Goal: Task Accomplishment & Management: Complete application form

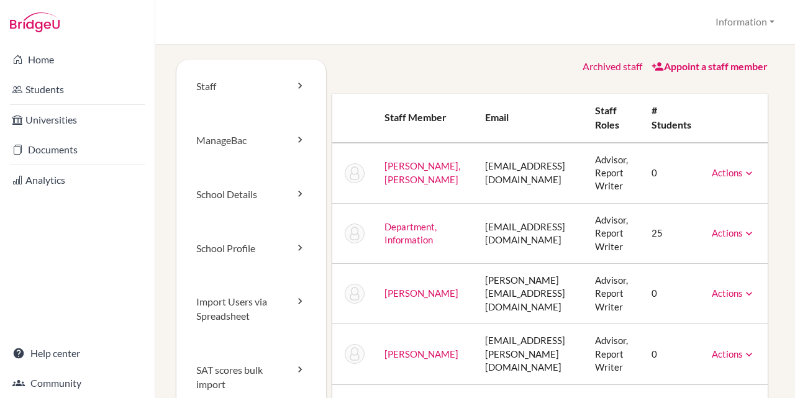
click at [724, 236] on link "Actions" at bounding box center [732, 232] width 43 height 11
click at [236, 142] on link "ManageBac" at bounding box center [251, 141] width 150 height 54
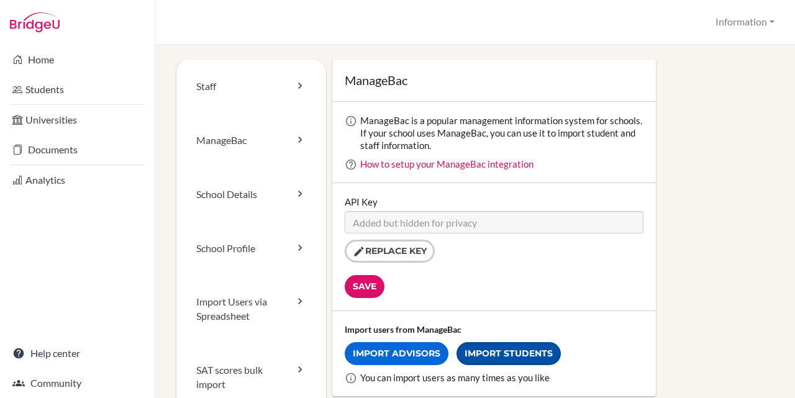
click at [526, 358] on link "Import Students" at bounding box center [508, 353] width 104 height 23
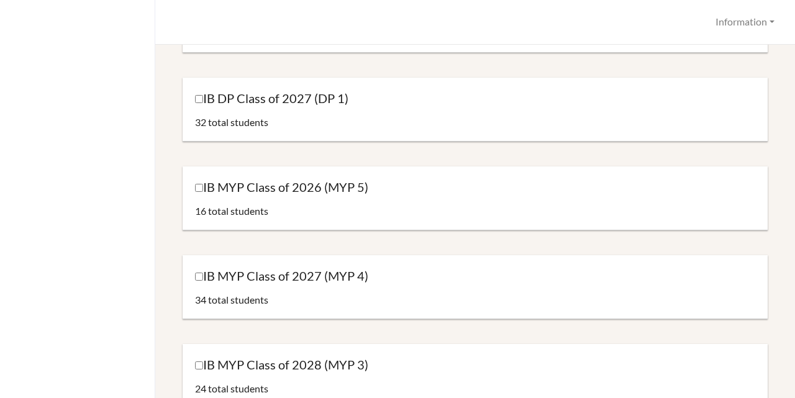
scroll to position [248, 0]
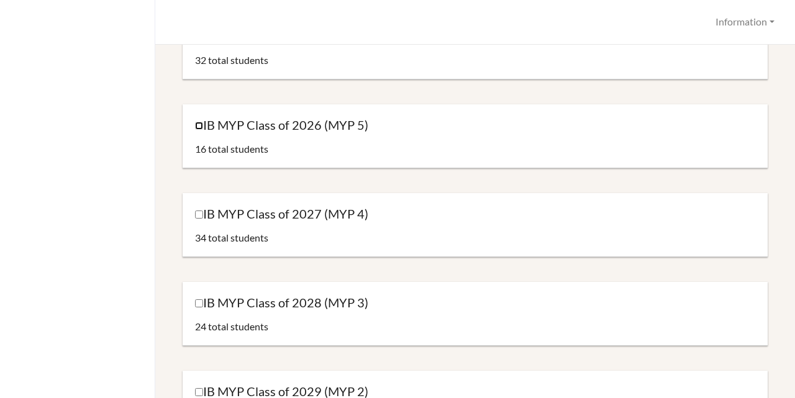
click at [200, 124] on input "IB MYP Class of 2026 (MYP 5)" at bounding box center [199, 126] width 8 height 8
checkbox input "true"
click at [201, 212] on input "IB MYP Class of 2027 (MYP 4)" at bounding box center [199, 214] width 8 height 8
checkbox input "true"
click at [197, 300] on input "IB MYP Class of 2028 (MYP 3)" at bounding box center [199, 303] width 8 height 8
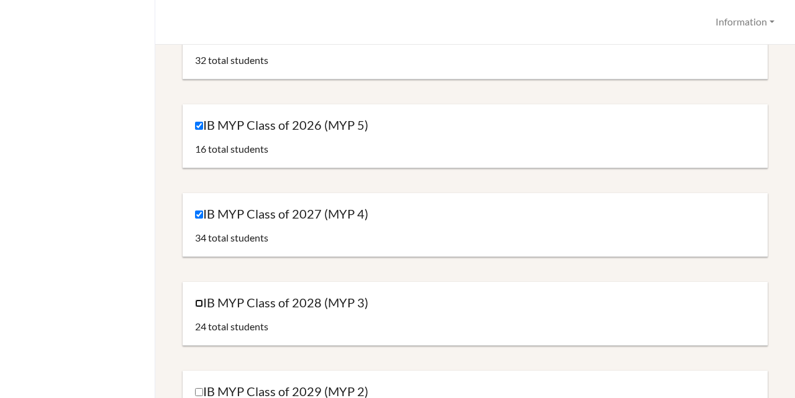
checkbox input "true"
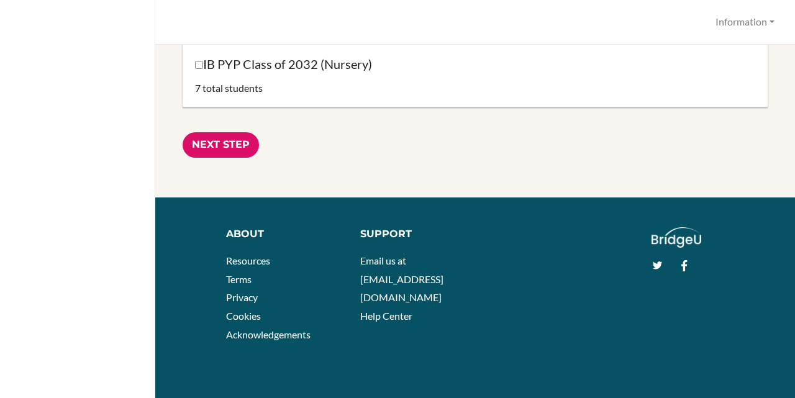
scroll to position [1376, 0]
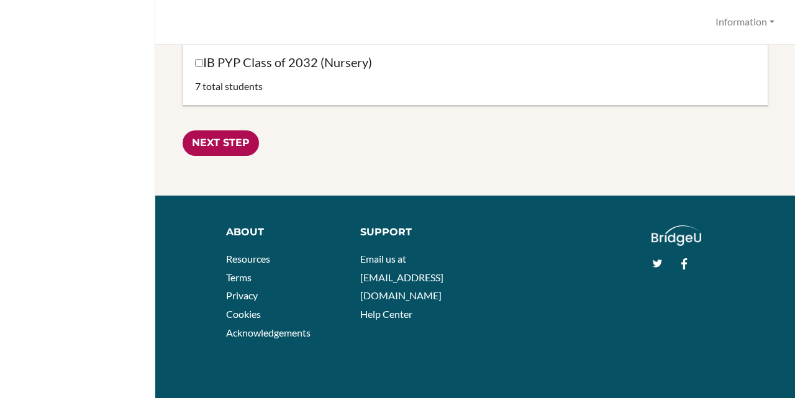
click at [220, 133] on input "Next Step" at bounding box center [220, 142] width 76 height 25
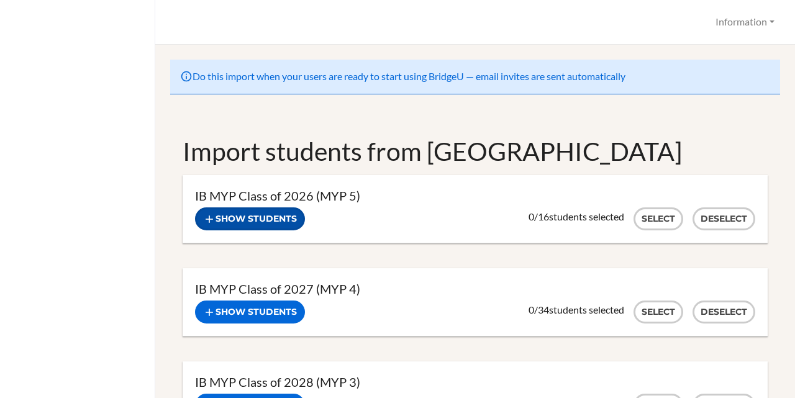
click at [259, 215] on button "Show students" at bounding box center [250, 218] width 110 height 23
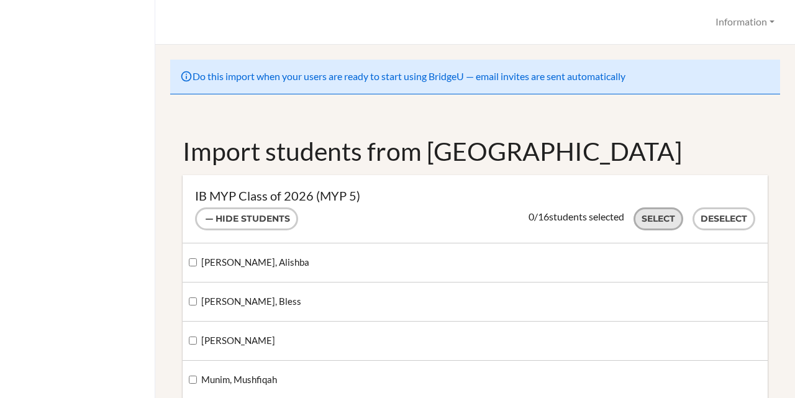
click at [643, 214] on button "Select" at bounding box center [658, 218] width 50 height 23
checkbox input "true"
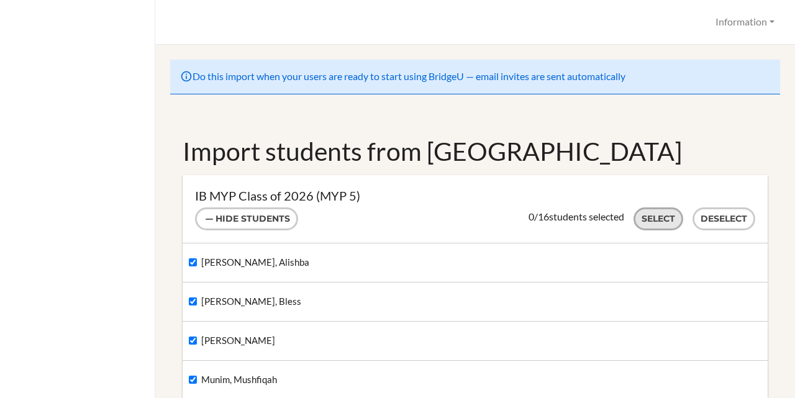
checkbox input "true"
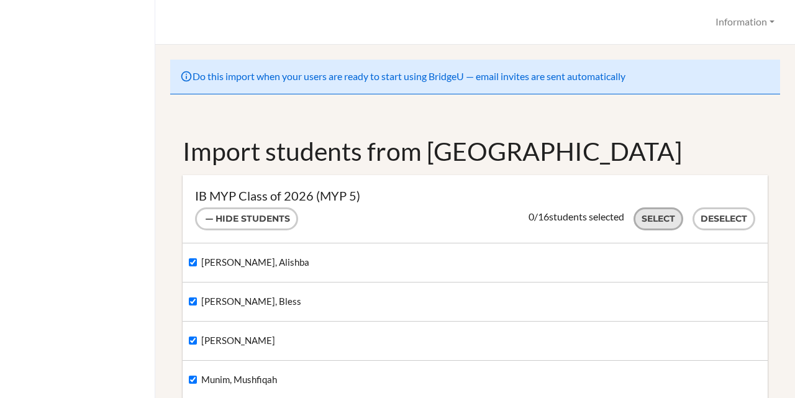
checkbox input "true"
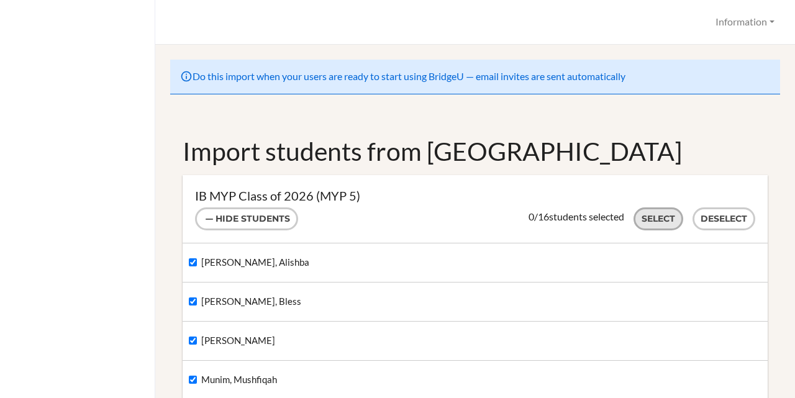
checkbox input "true"
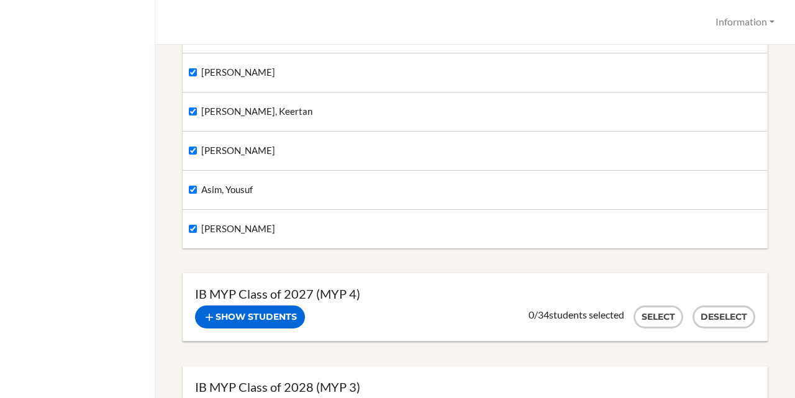
scroll to position [621, 0]
click at [283, 317] on button "Show students" at bounding box center [250, 316] width 110 height 23
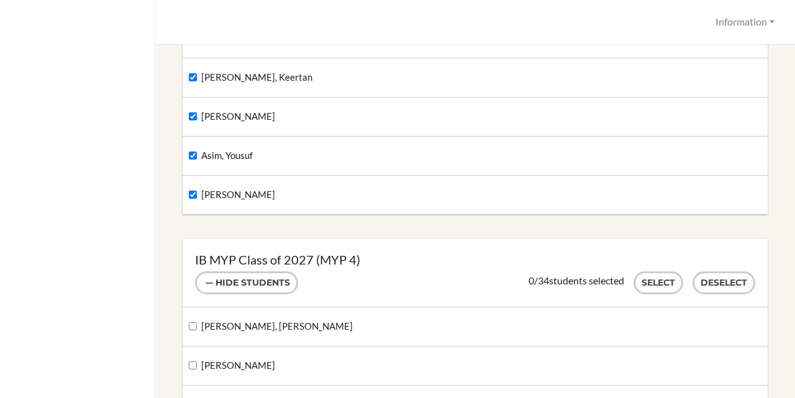
scroll to position [745, 0]
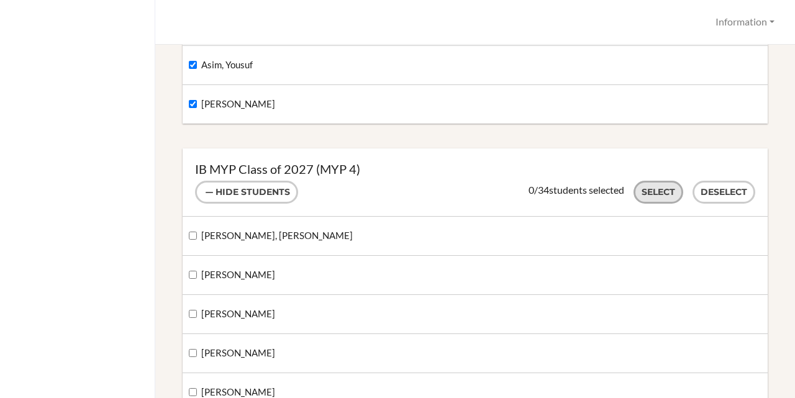
click at [633, 192] on button "Select" at bounding box center [658, 192] width 50 height 23
checkbox input "true"
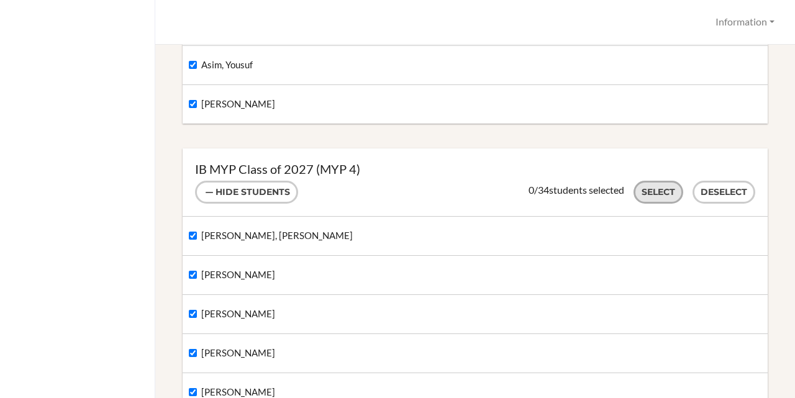
checkbox input "true"
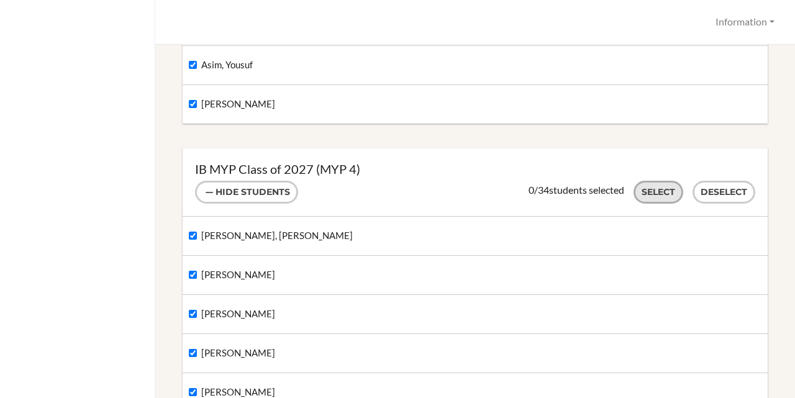
checkbox input "true"
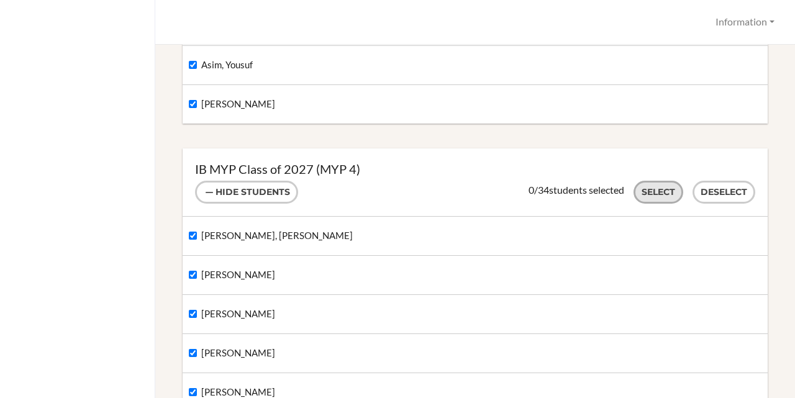
checkbox input "true"
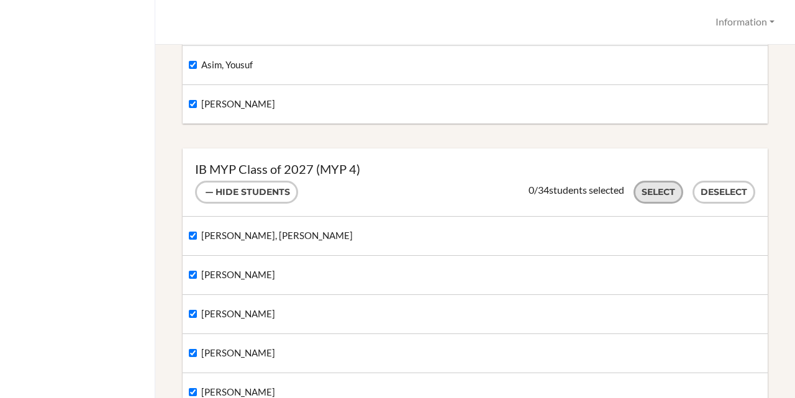
checkbox input "true"
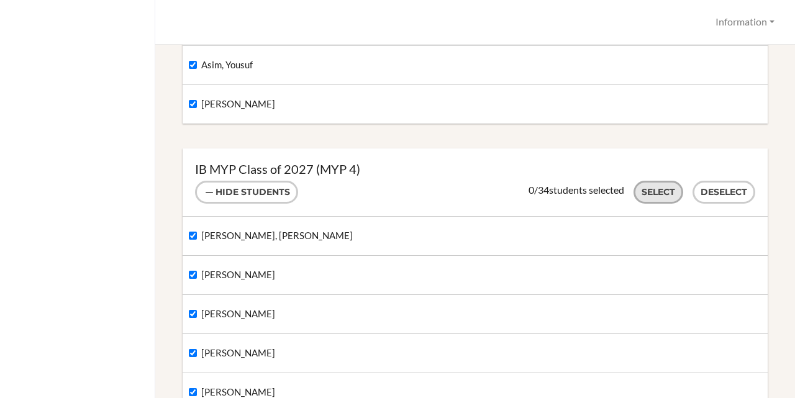
checkbox input "true"
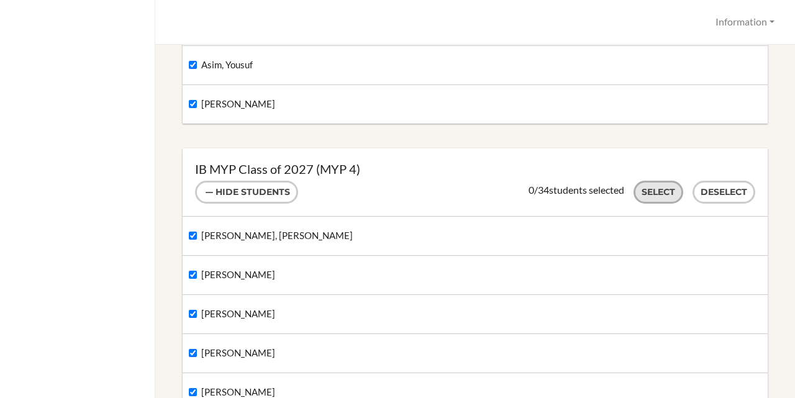
checkbox input "true"
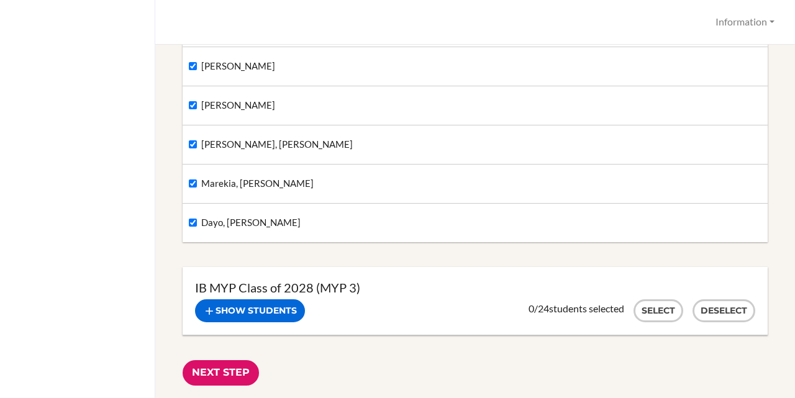
scroll to position [2110, 0]
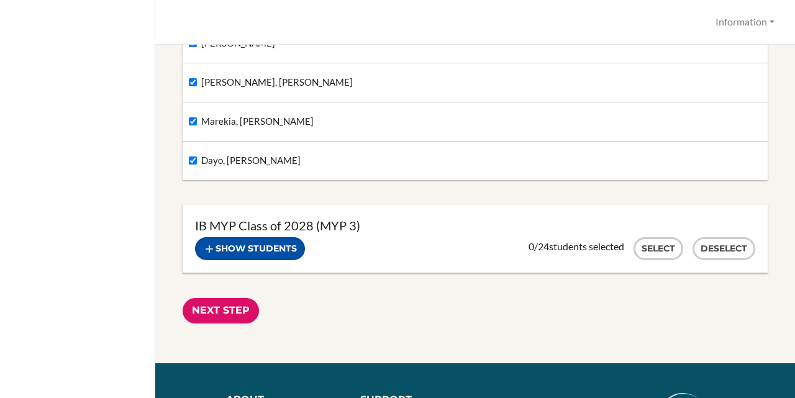
click at [251, 251] on button "Show students" at bounding box center [250, 248] width 110 height 23
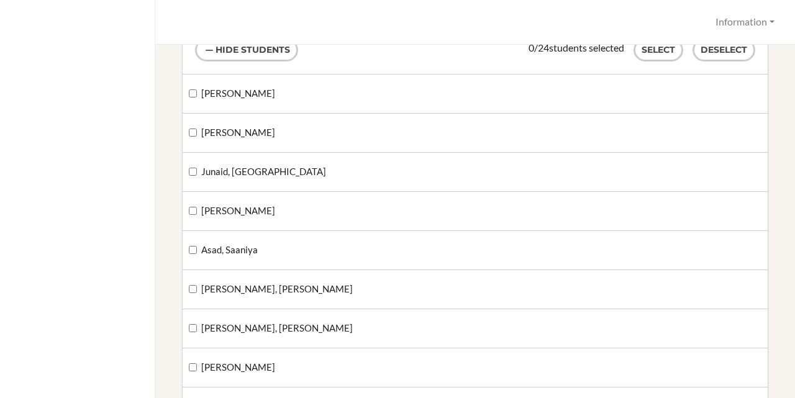
scroll to position [2235, 0]
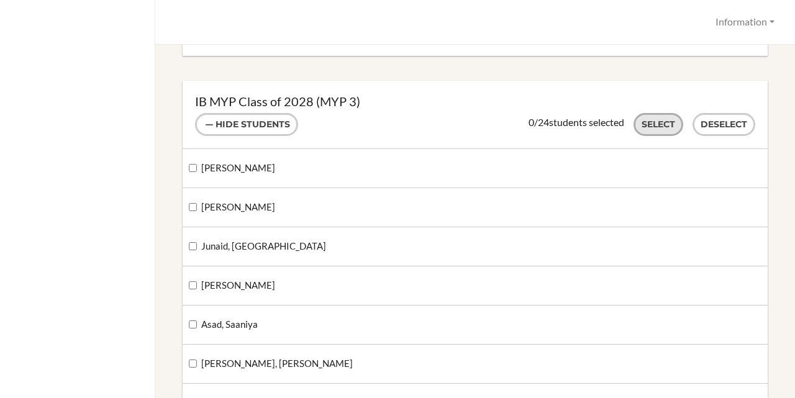
click at [633, 118] on button "Select" at bounding box center [658, 124] width 50 height 23
checkbox input "true"
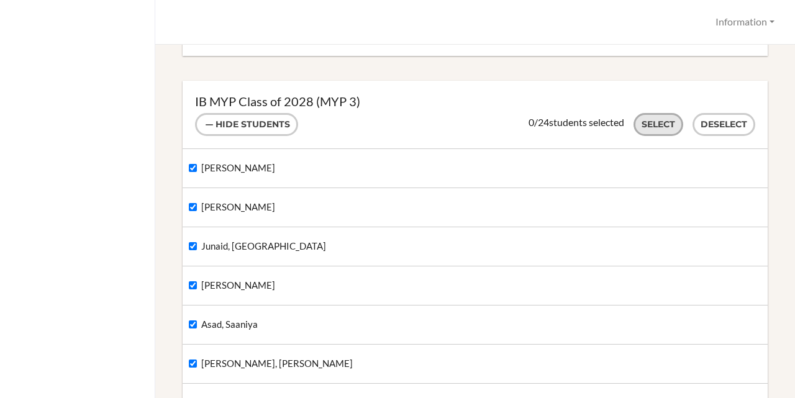
checkbox input "true"
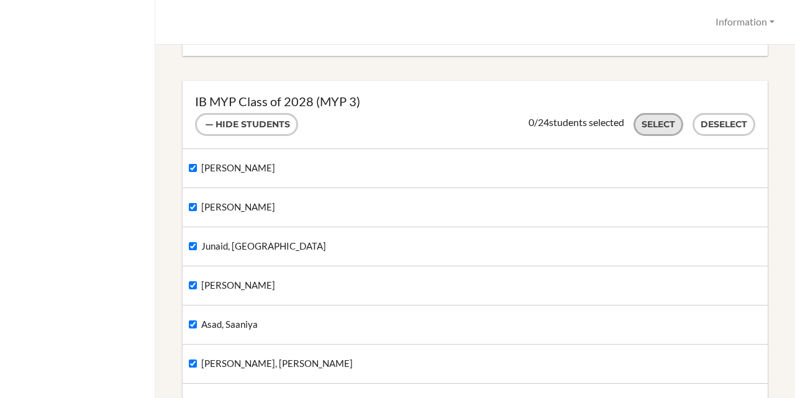
checkbox input "true"
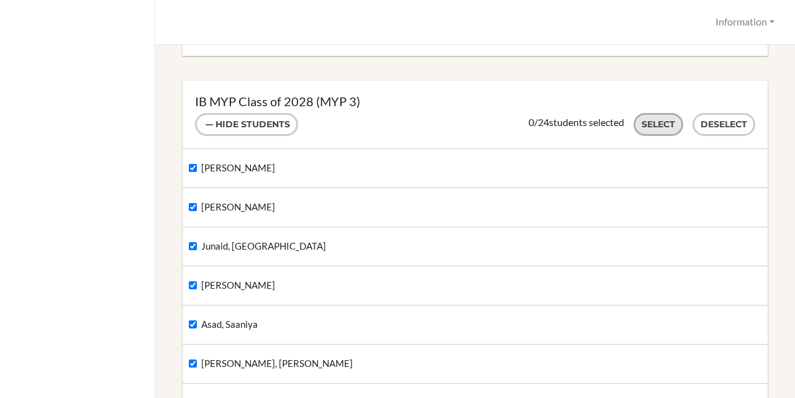
checkbox input "true"
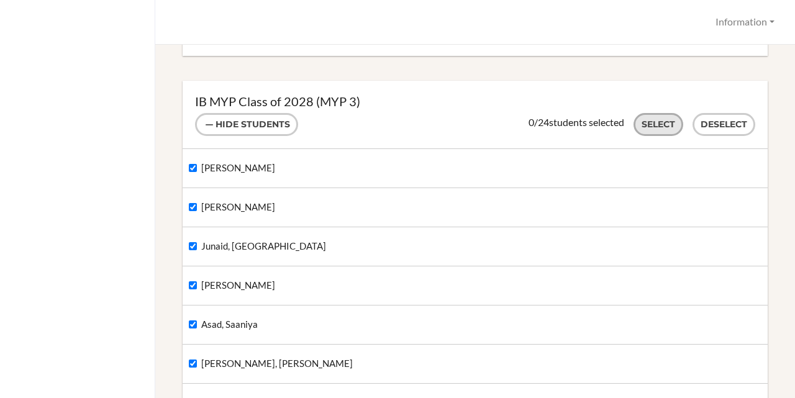
checkbox input "true"
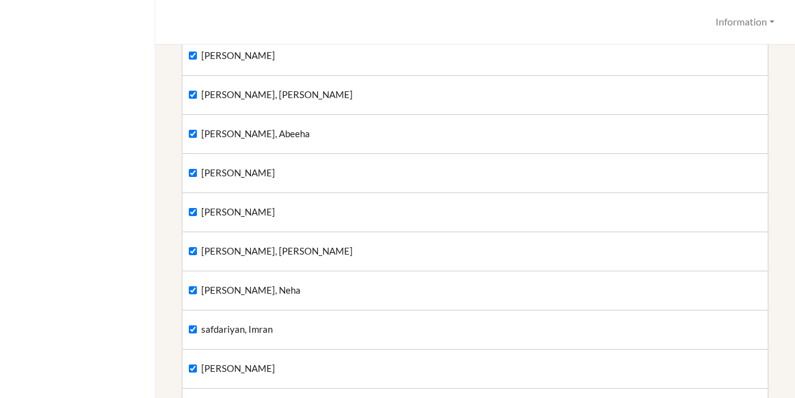
scroll to position [3166, 0]
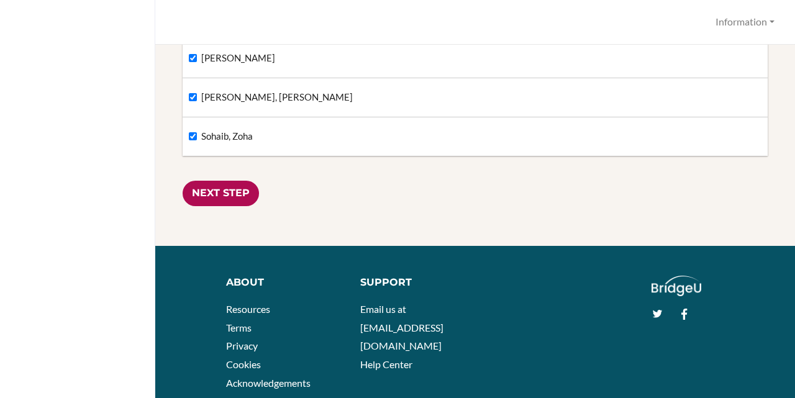
drag, startPoint x: 220, startPoint y: 180, endPoint x: 233, endPoint y: 204, distance: 27.5
click at [236, 199] on input "Next Step" at bounding box center [220, 193] width 76 height 25
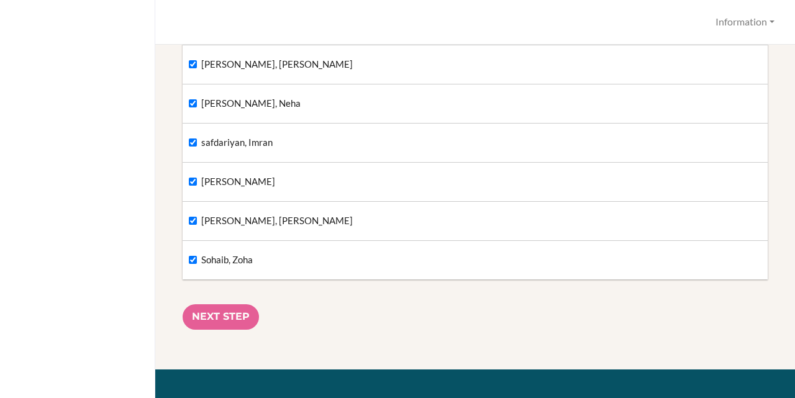
scroll to position [3041, 0]
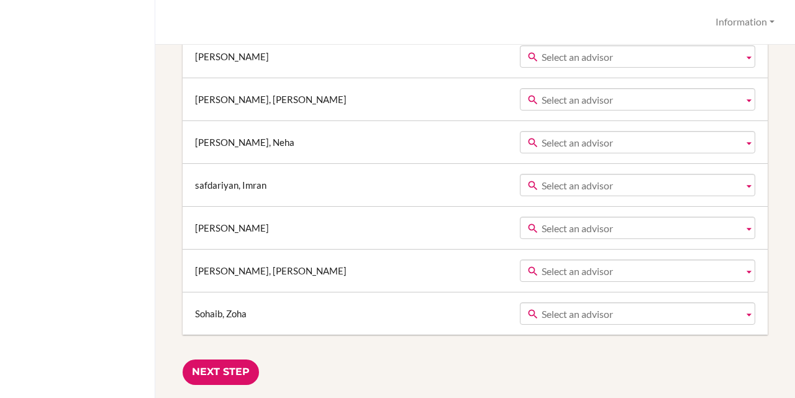
scroll to position [3582, 0]
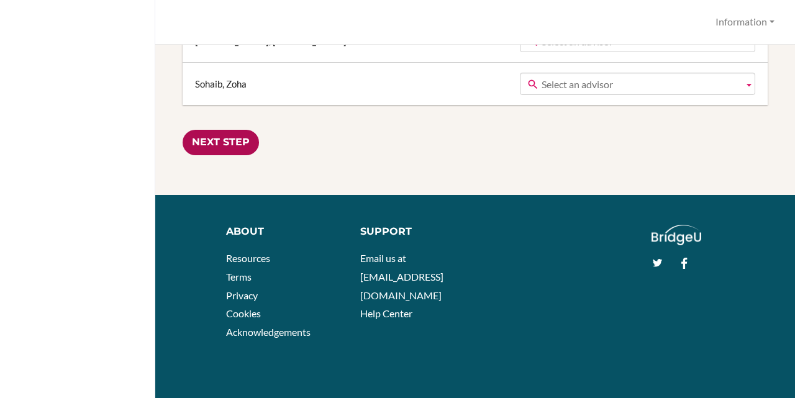
click at [223, 133] on input "Next Step" at bounding box center [220, 142] width 76 height 25
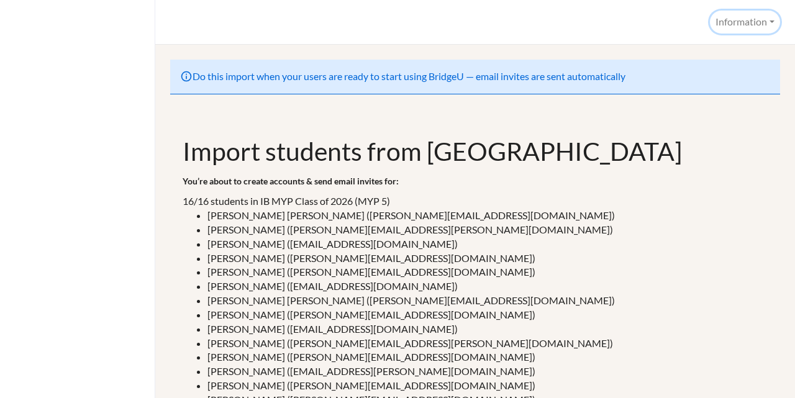
click at [767, 22] on button "Information" at bounding box center [744, 22] width 70 height 23
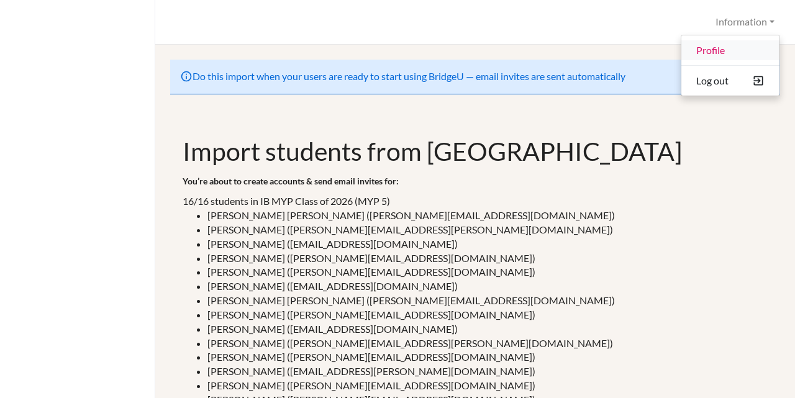
click at [722, 52] on link "Profile" at bounding box center [730, 50] width 98 height 20
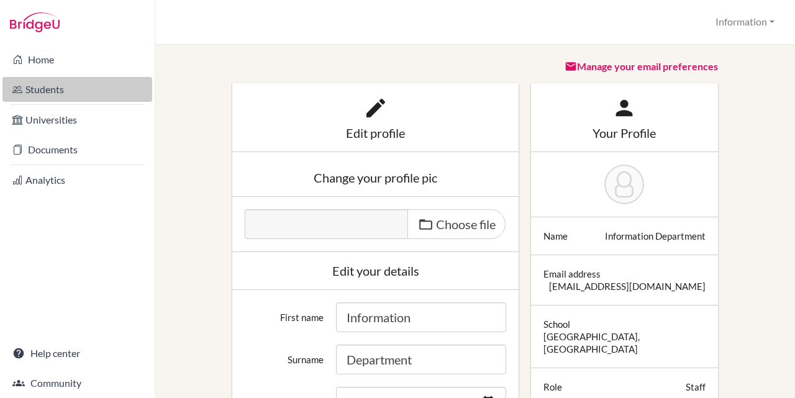
click at [48, 86] on link "Students" at bounding box center [77, 89] width 150 height 25
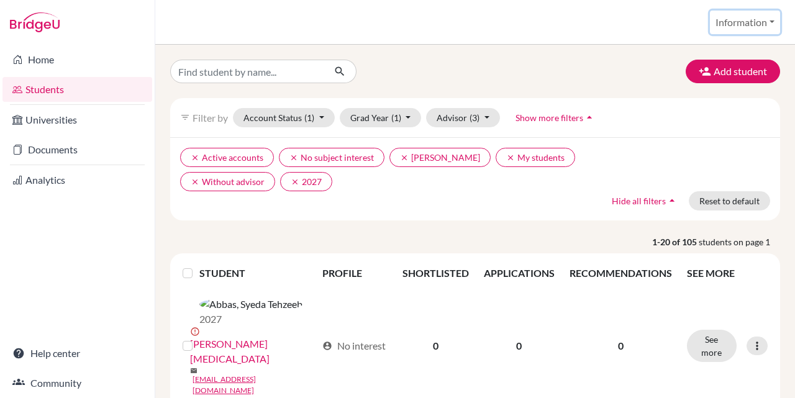
click at [739, 17] on button "Information" at bounding box center [744, 23] width 70 height 24
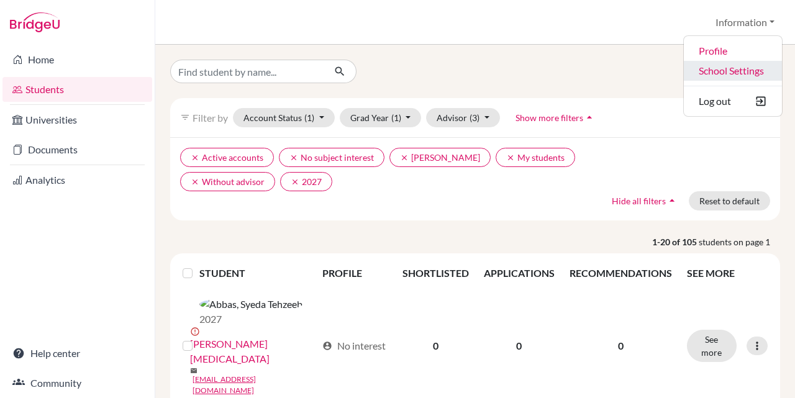
click at [722, 65] on link "School Settings" at bounding box center [732, 71] width 98 height 20
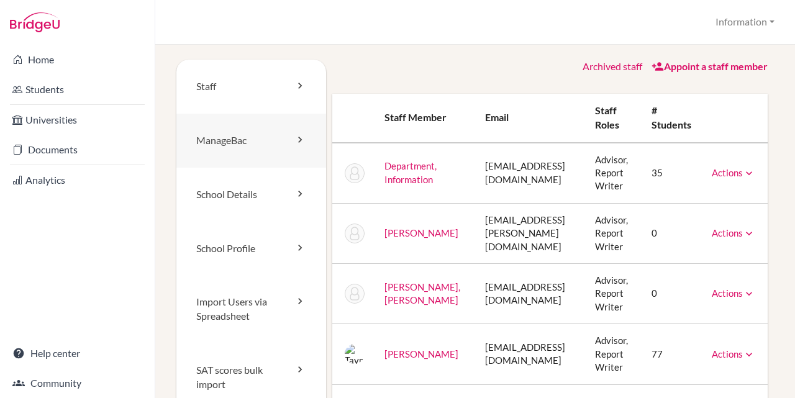
click at [230, 140] on link "ManageBac" at bounding box center [251, 141] width 150 height 54
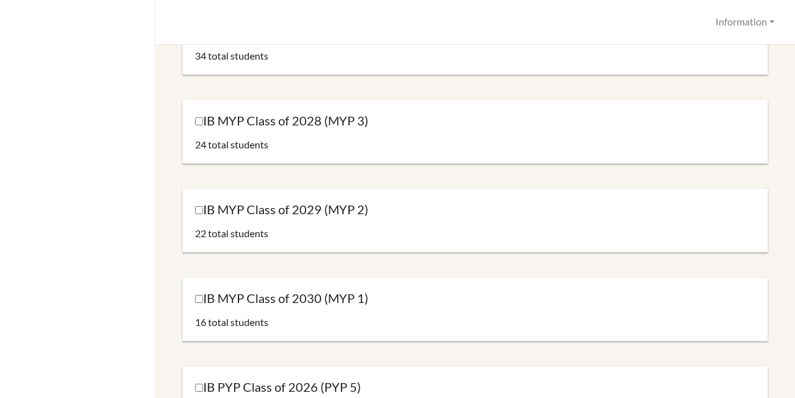
scroll to position [434, 0]
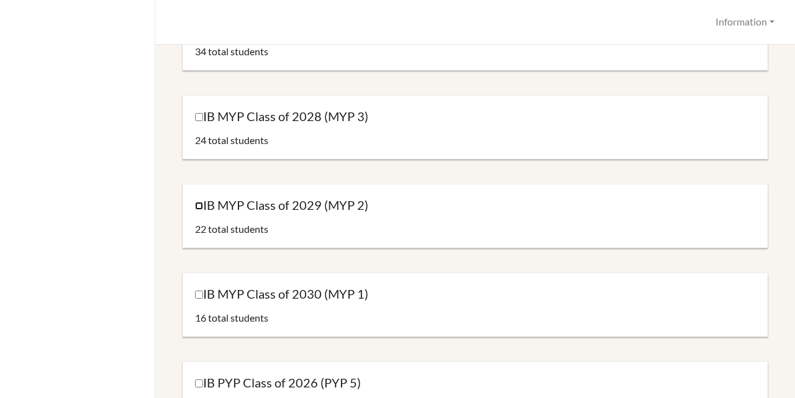
click at [199, 204] on input "IB MYP Class of 2029 (MYP 2)" at bounding box center [199, 206] width 8 height 8
checkbox input "true"
click at [193, 294] on div "IB MYP Class of 2030 (MYP 1) 16 total students" at bounding box center [474, 305] width 585 height 64
click at [203, 294] on label "IB MYP Class of 2030 (MYP 1)" at bounding box center [281, 294] width 173 height 17
click at [203, 294] on input "IB MYP Class of 2030 (MYP 1)" at bounding box center [199, 294] width 8 height 8
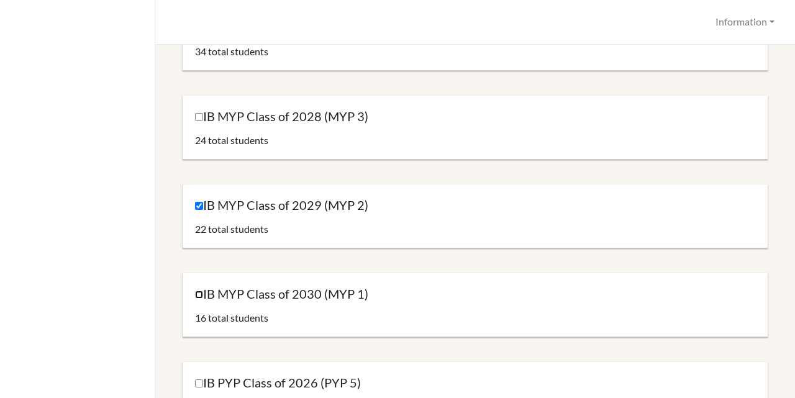
checkbox input "true"
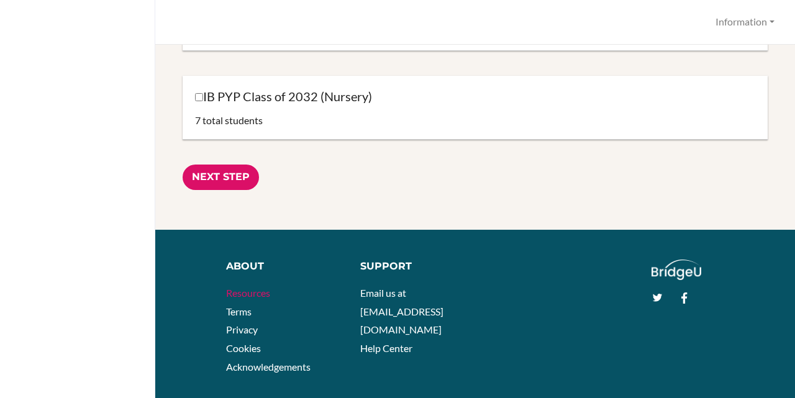
scroll to position [1376, 0]
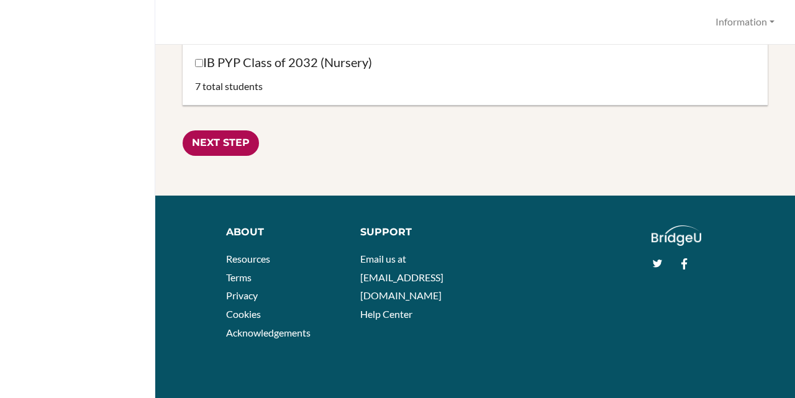
click at [229, 131] on input "Next Step" at bounding box center [220, 142] width 76 height 25
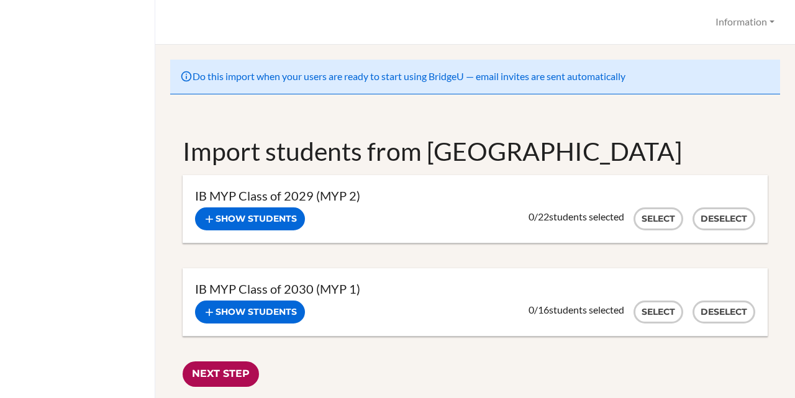
click at [240, 379] on input "Next Step" at bounding box center [220, 373] width 76 height 25
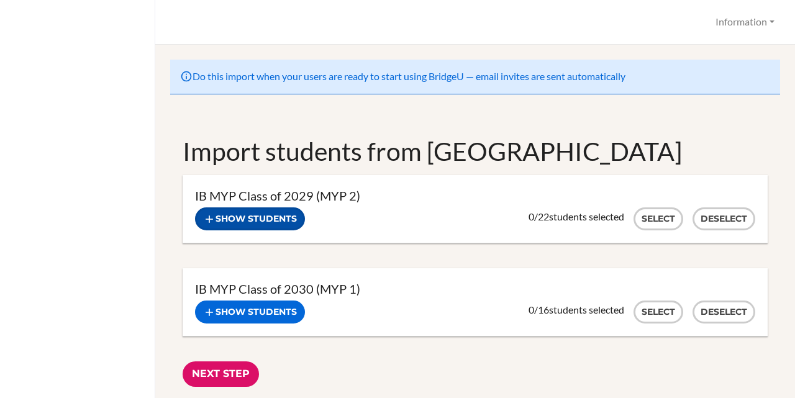
click at [261, 218] on button "Show students" at bounding box center [250, 218] width 110 height 23
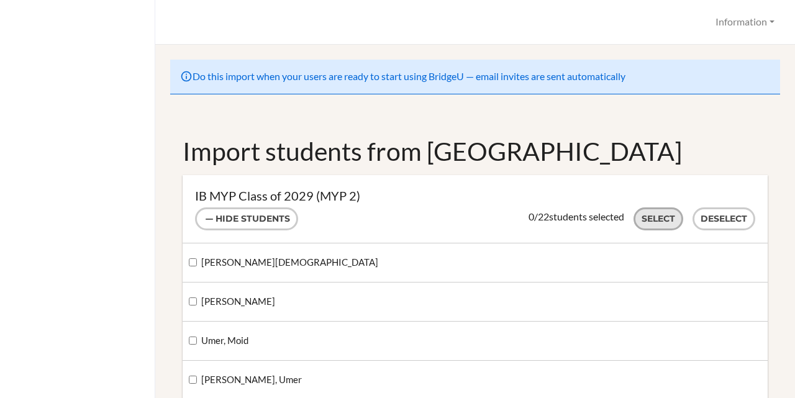
click at [660, 217] on button "Select" at bounding box center [658, 218] width 50 height 23
checkbox input "true"
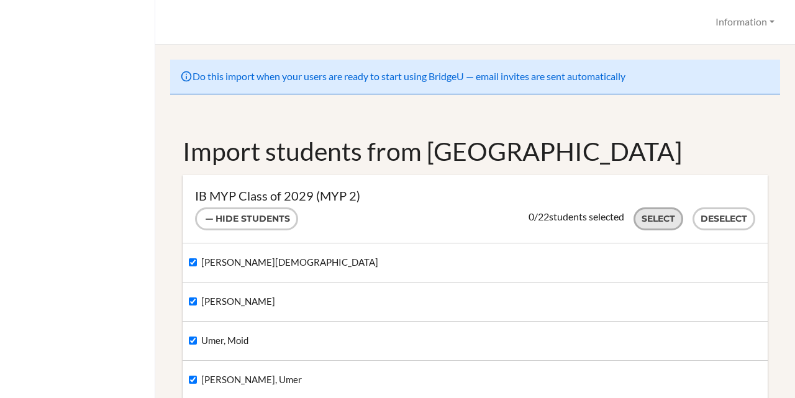
checkbox input "true"
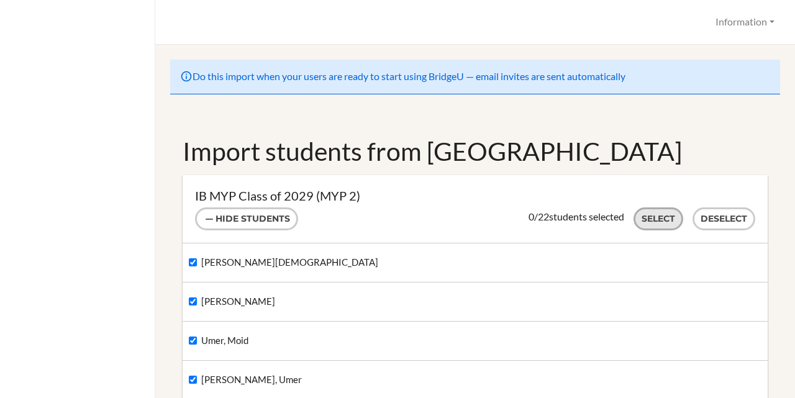
checkbox input "true"
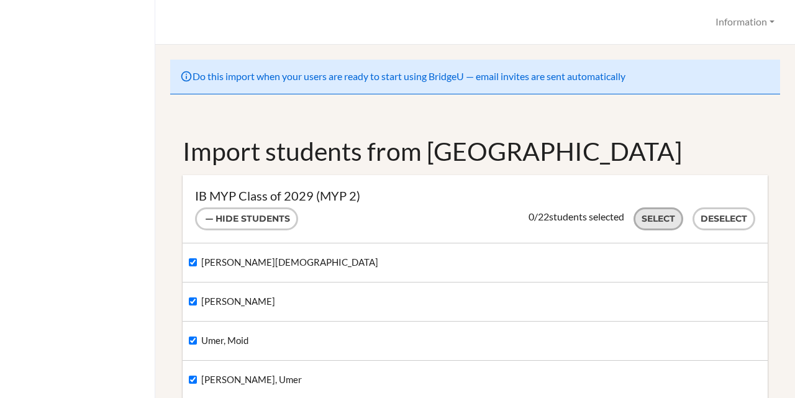
checkbox input "true"
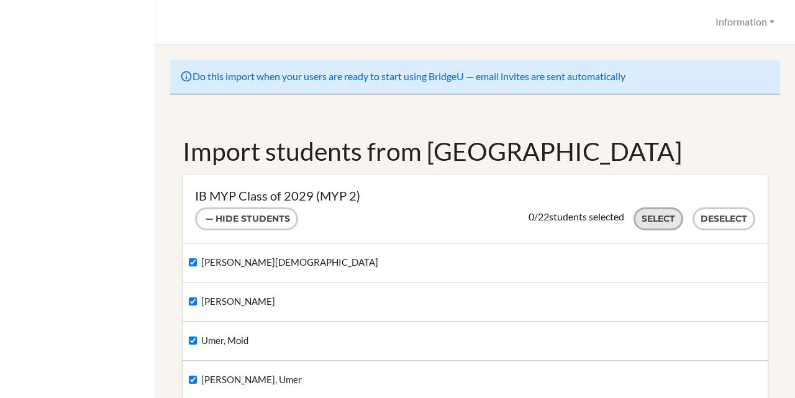
checkbox input "true"
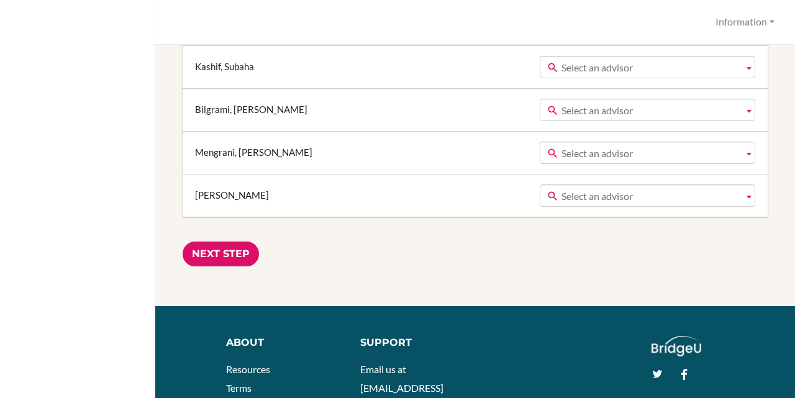
scroll to position [1938, 0]
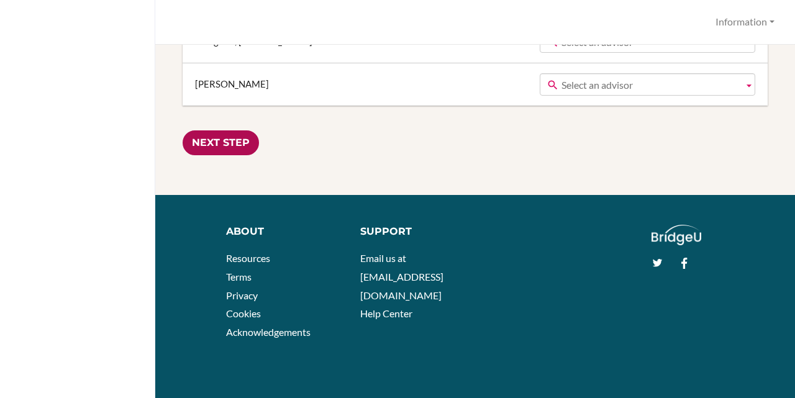
click at [232, 143] on input "Next Step" at bounding box center [220, 142] width 76 height 25
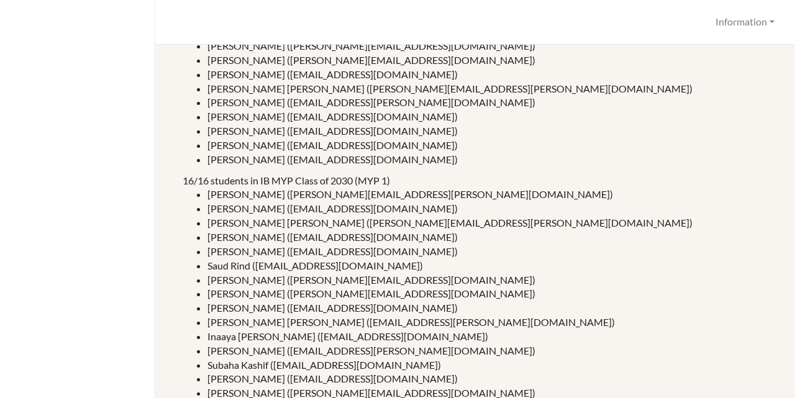
scroll to position [353, 0]
